Goal: Task Accomplishment & Management: Complete application form

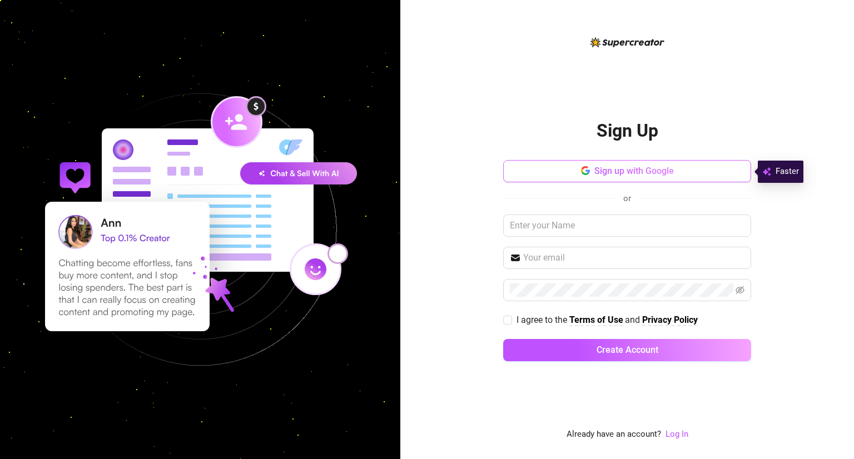
click at [590, 171] on button "Sign up with Google" at bounding box center [627, 171] width 248 height 22
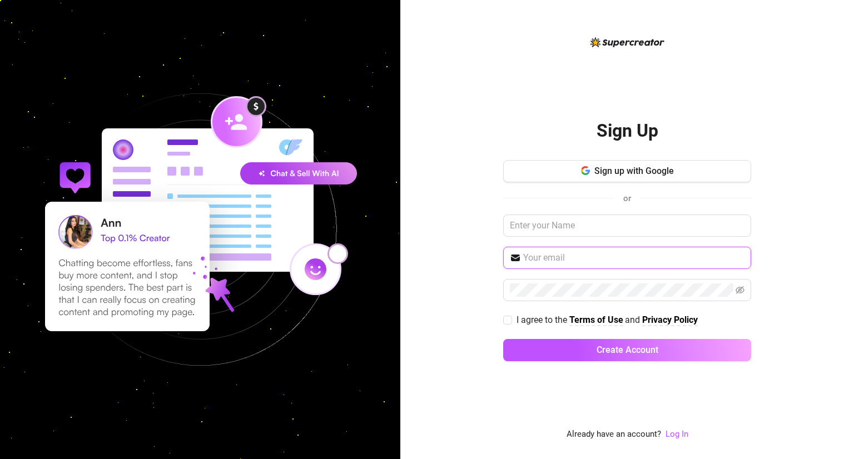
click at [574, 257] on input "text" at bounding box center [633, 257] width 221 height 13
type input "[EMAIL_ADDRESS][DOMAIN_NAME]"
click at [678, 434] on link "Log In" at bounding box center [676, 434] width 23 height 10
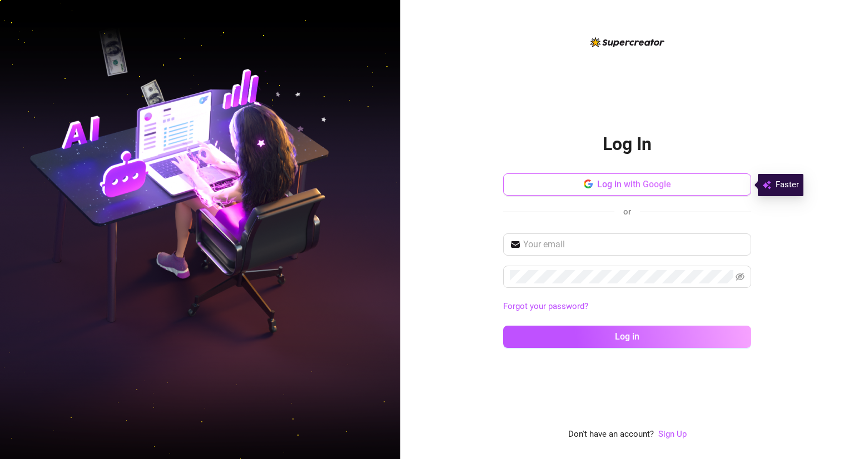
click at [618, 185] on span "Log in with Google" at bounding box center [634, 184] width 74 height 11
